Goal: Task Accomplishment & Management: Use online tool/utility

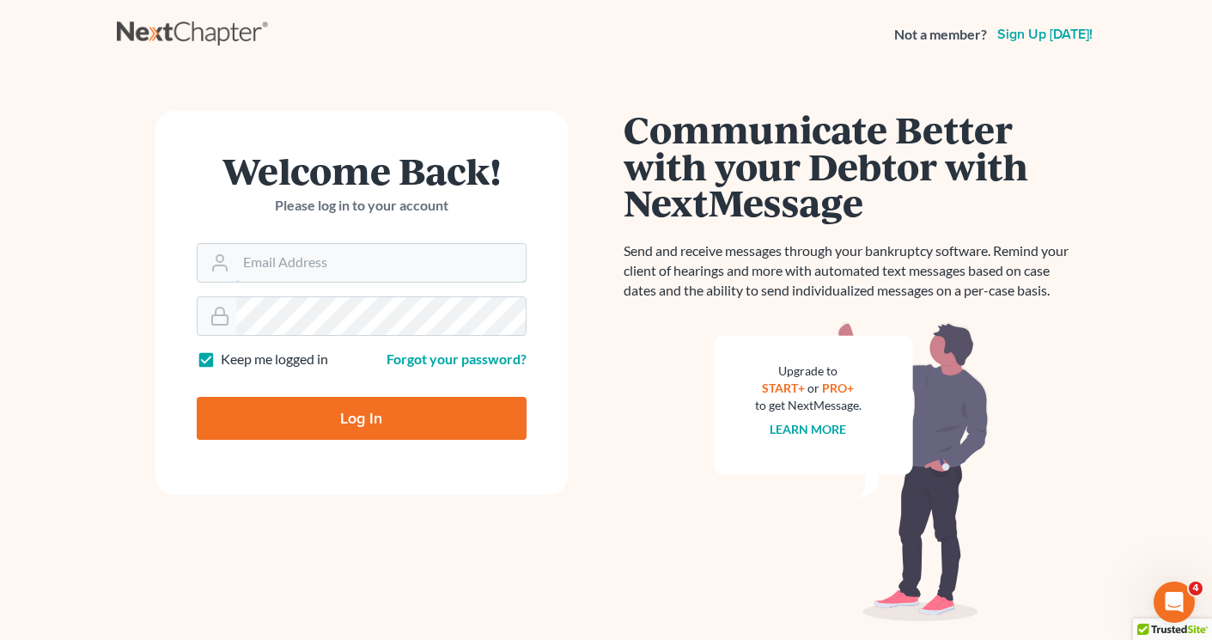
type input "[EMAIL_ADDRESS][DOMAIN_NAME]"
click at [427, 421] on input "Log In" at bounding box center [362, 418] width 330 height 43
type input "Thinking..."
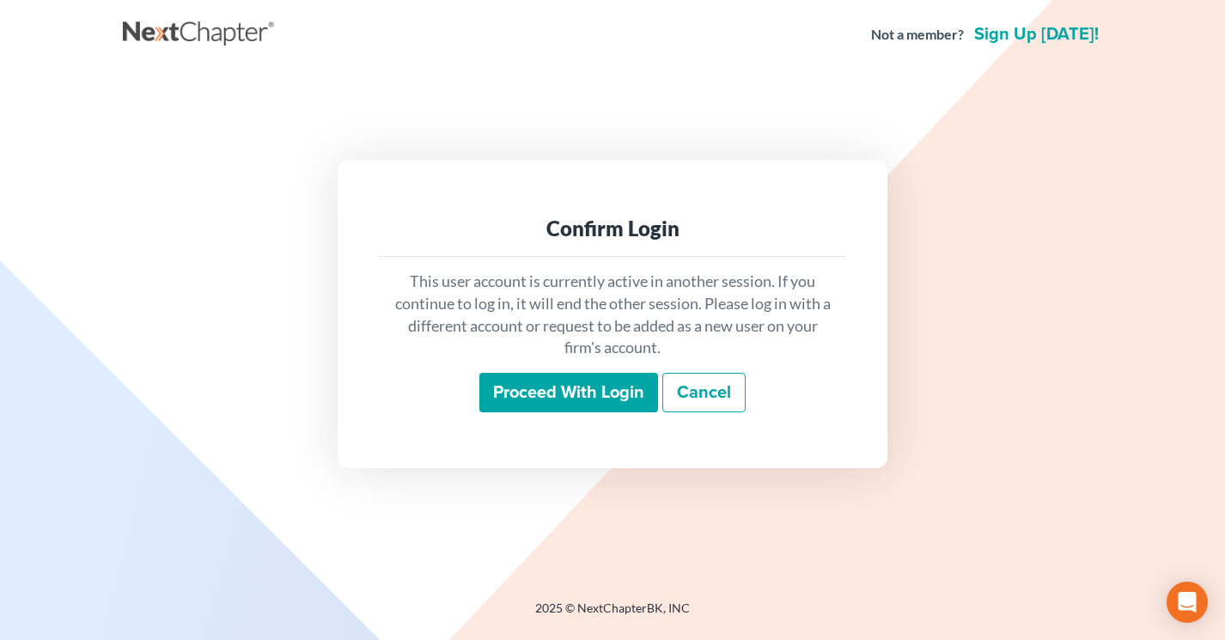
click at [528, 381] on input "Proceed with login" at bounding box center [568, 393] width 179 height 40
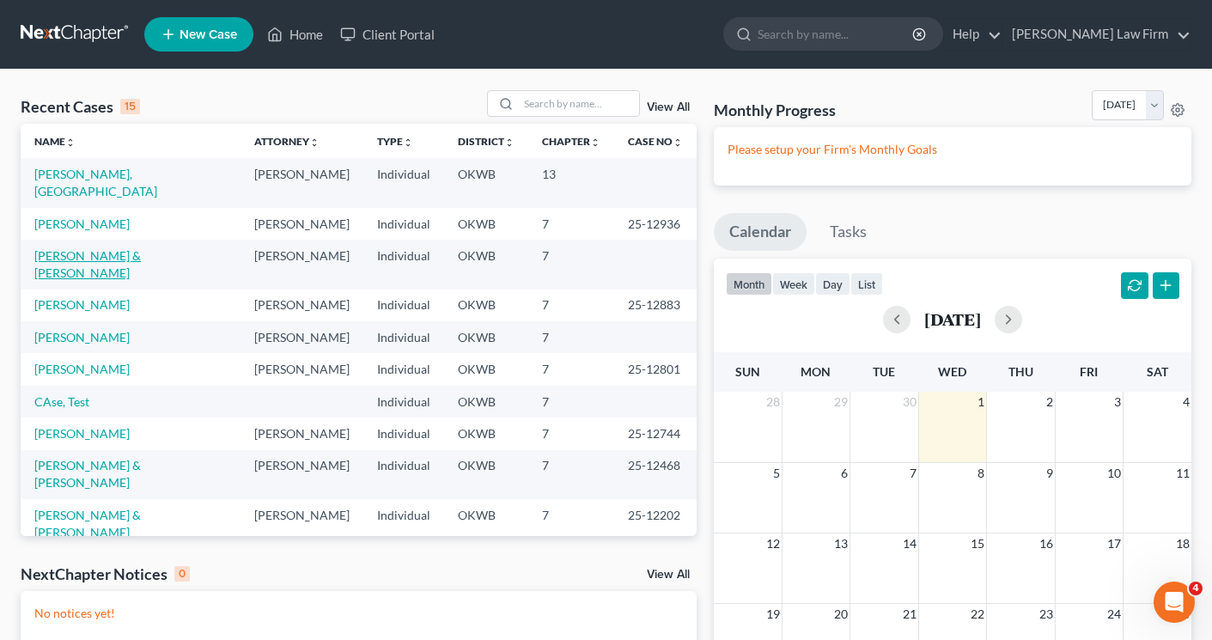
click at [89, 248] on link "Grider, Dustin & Thompson, Maci" at bounding box center [87, 264] width 107 height 32
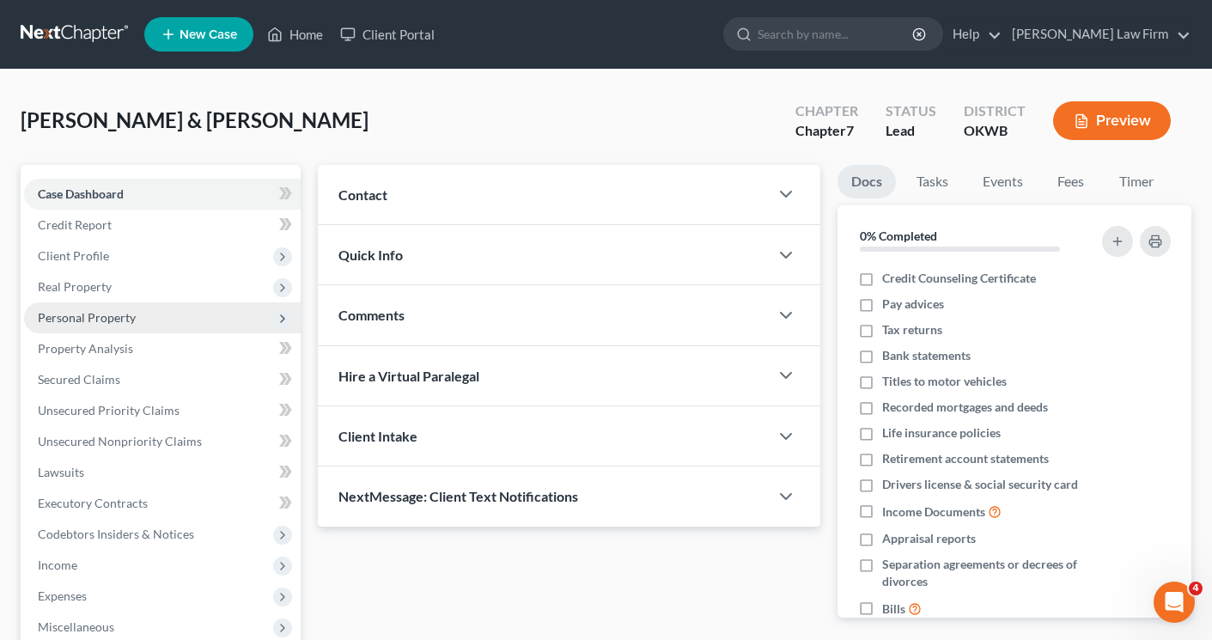
click at [82, 310] on span "Personal Property" at bounding box center [87, 317] width 98 height 15
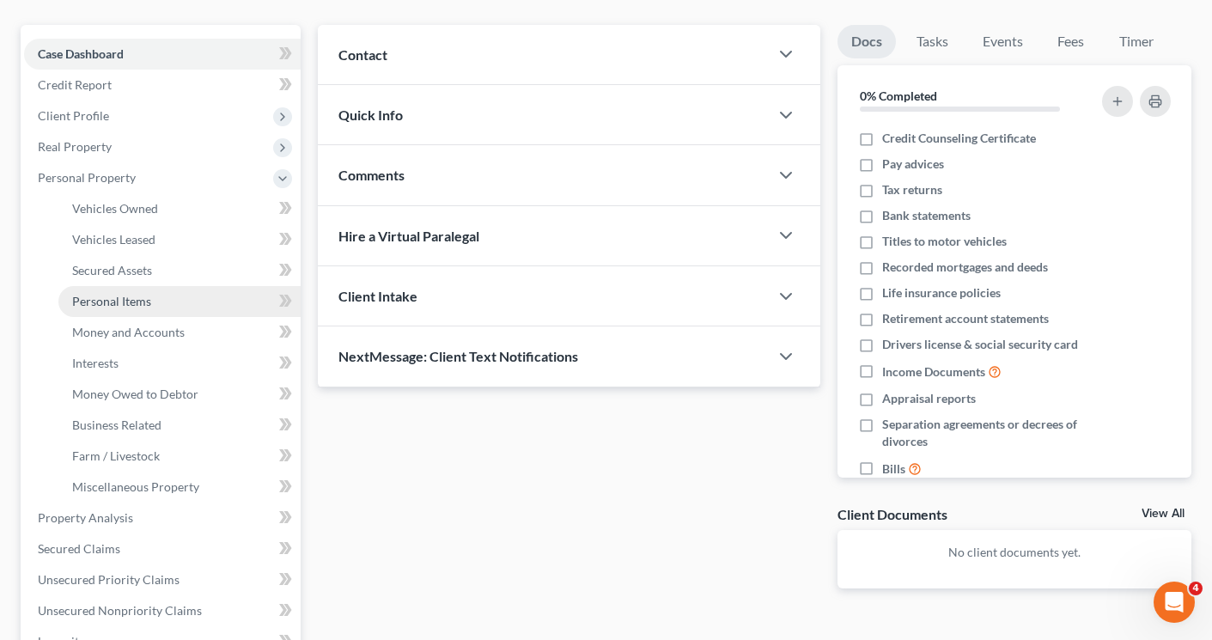
scroll to position [344, 0]
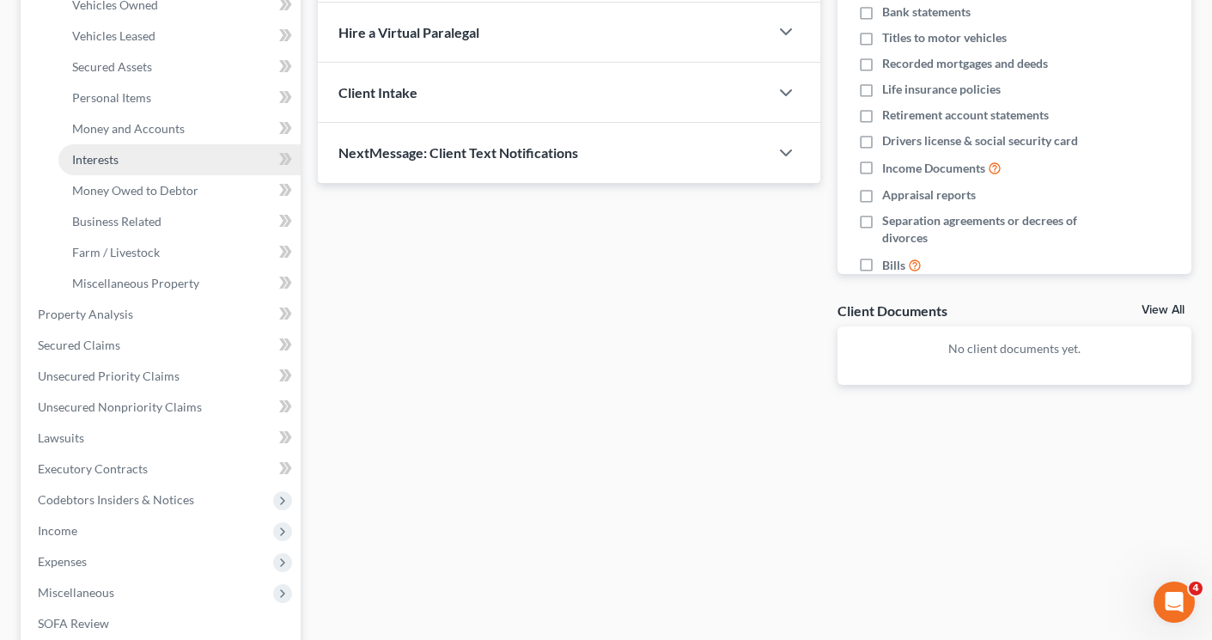
click at [113, 165] on span "Interests" at bounding box center [95, 159] width 46 height 15
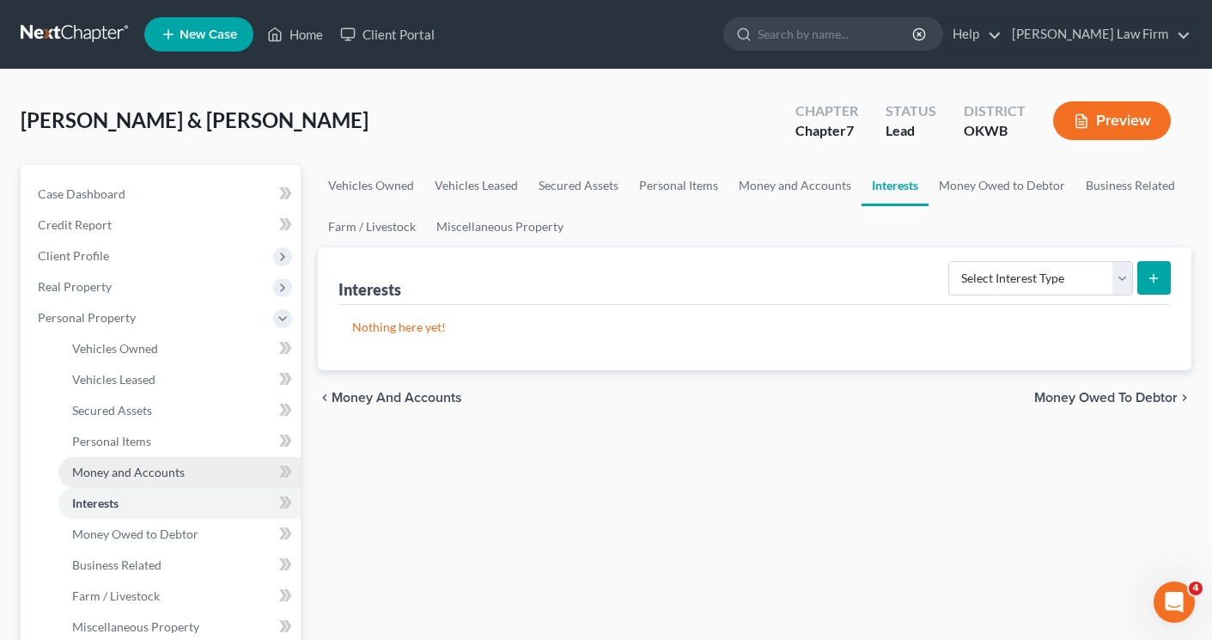
click at [127, 470] on span "Money and Accounts" at bounding box center [128, 472] width 113 height 15
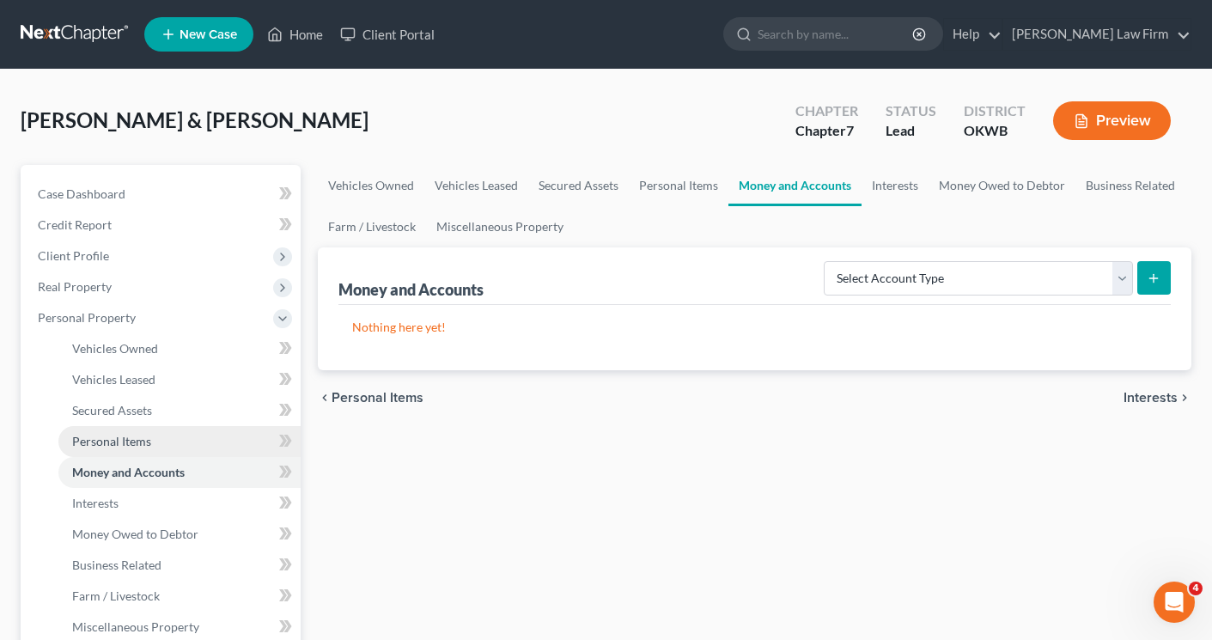
click at [78, 441] on span "Personal Items" at bounding box center [111, 441] width 79 height 15
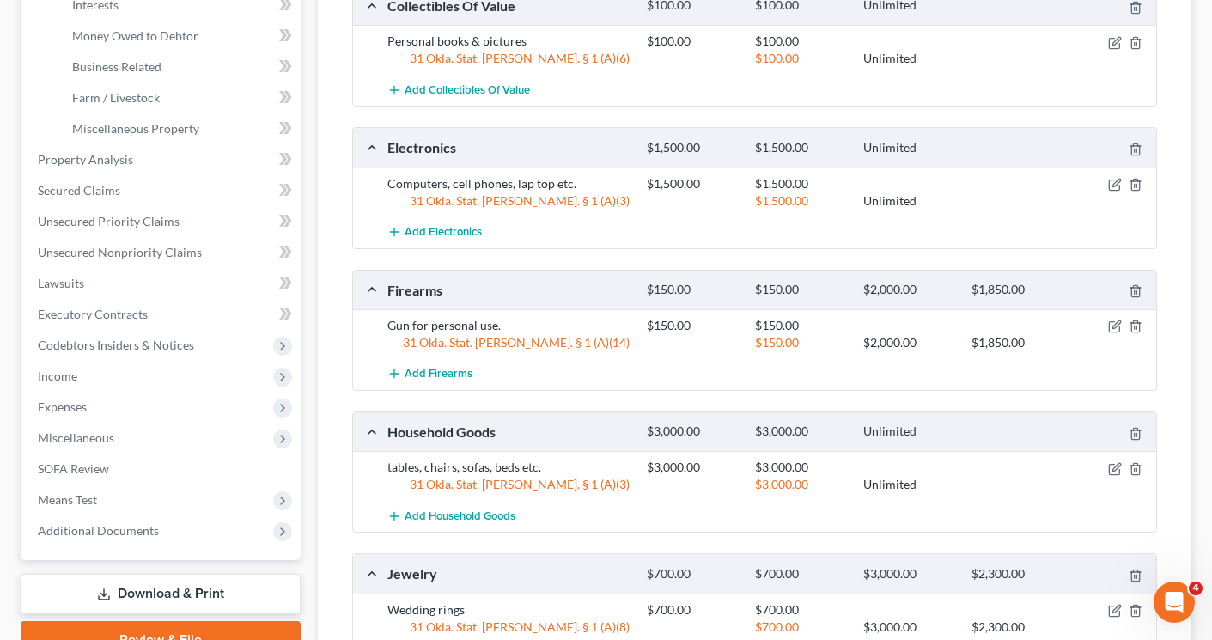
scroll to position [695, 0]
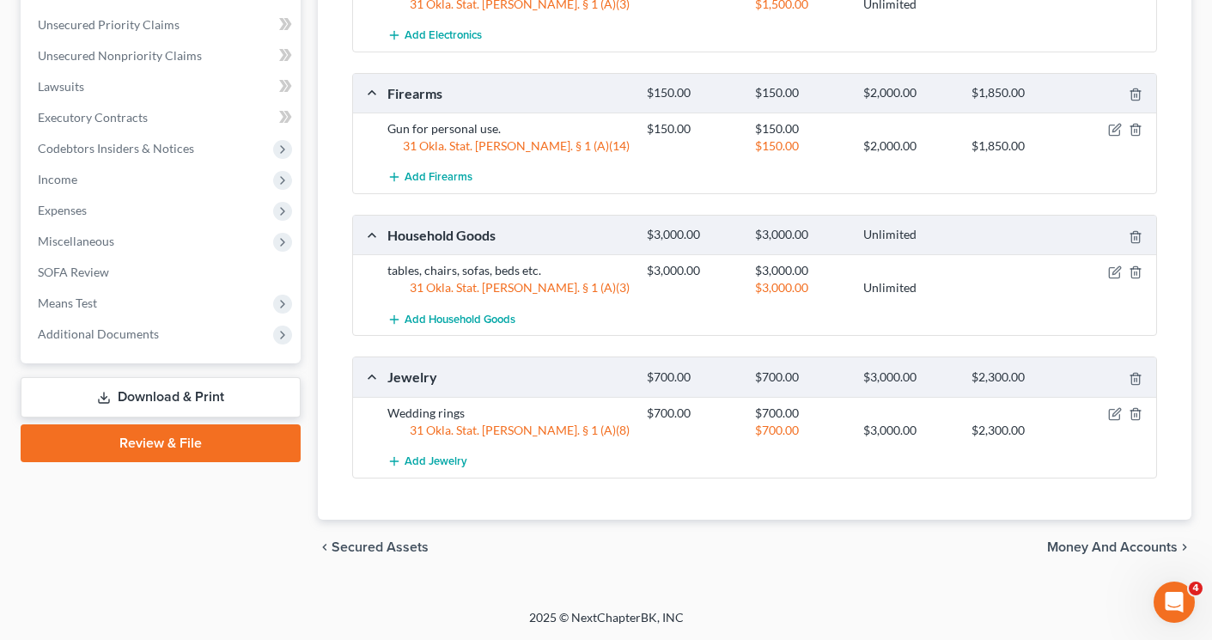
click at [1098, 549] on span "Money and Accounts" at bounding box center [1112, 547] width 131 height 14
